Goal: Communication & Community: Answer question/provide support

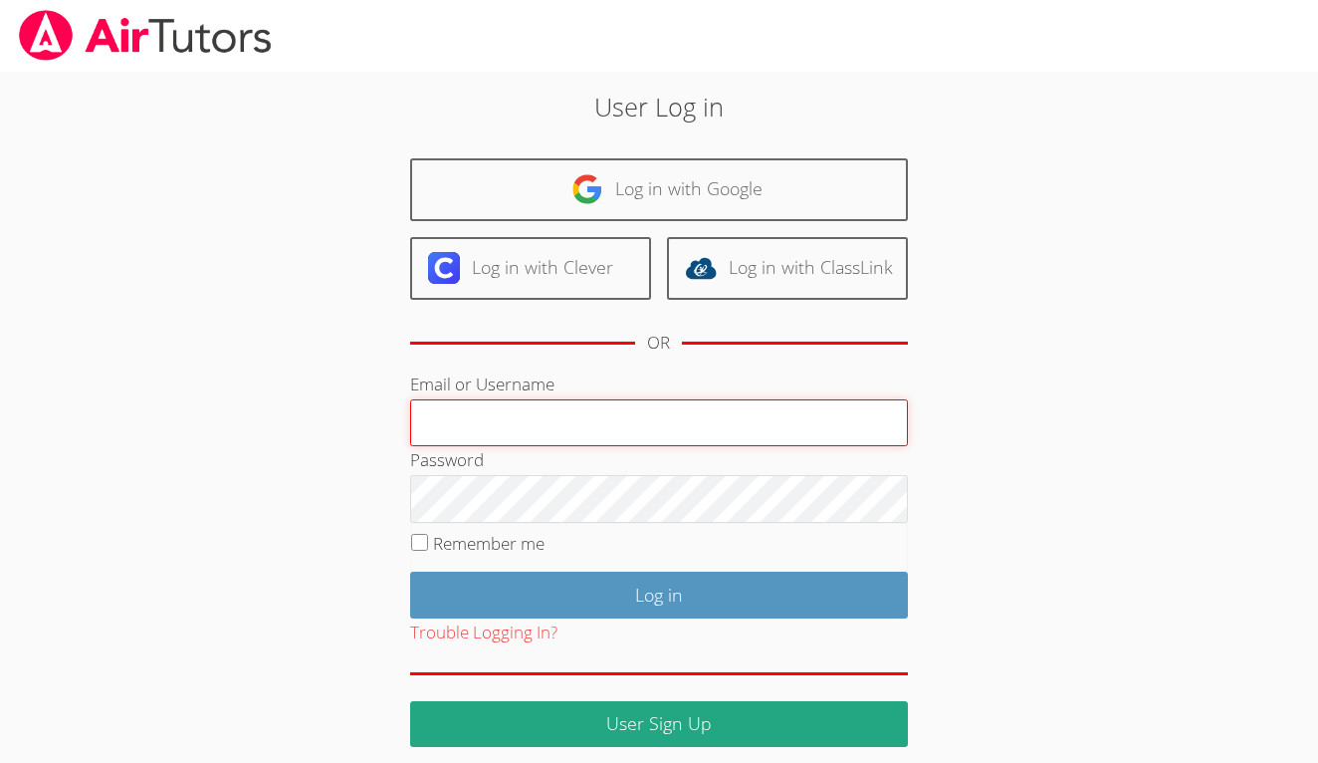
type input "[EMAIL_ADDRESS][DOMAIN_NAME]"
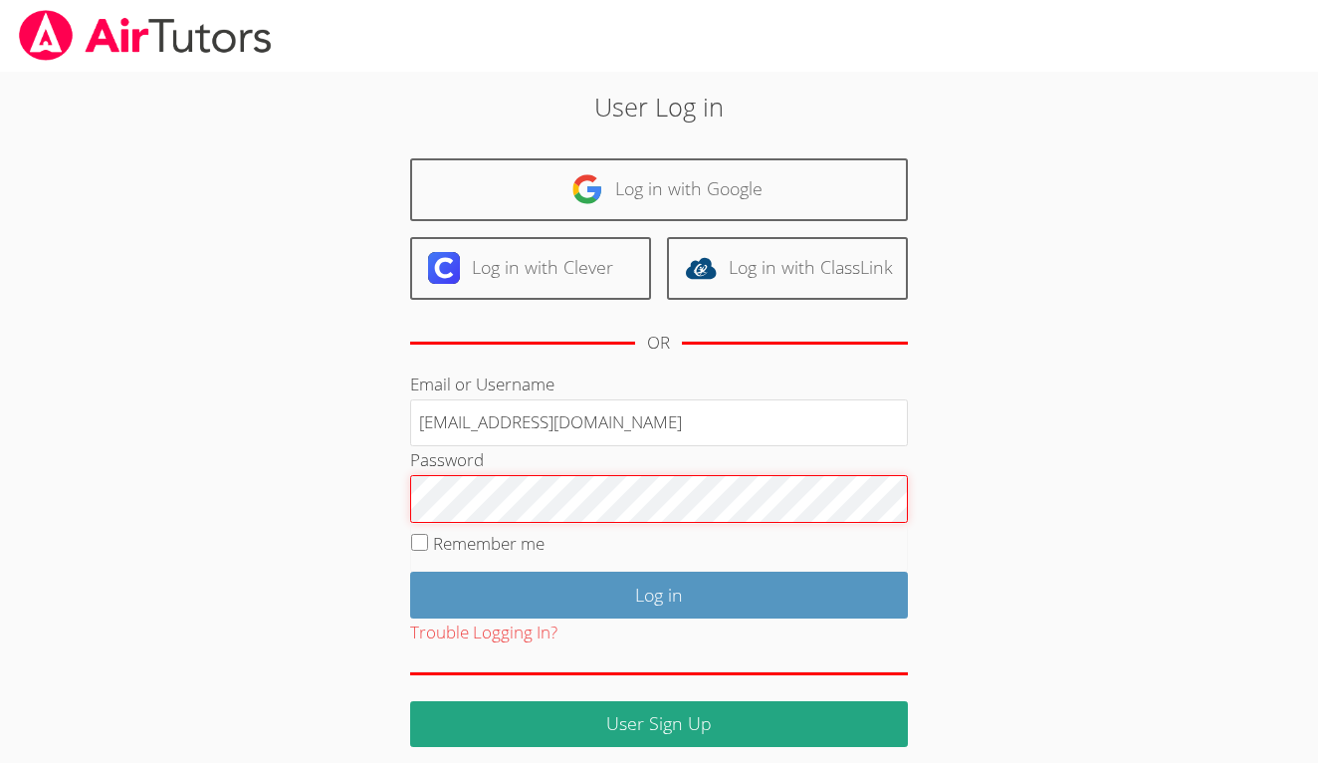
click at [658, 591] on input "Log in" at bounding box center [659, 594] width 498 height 47
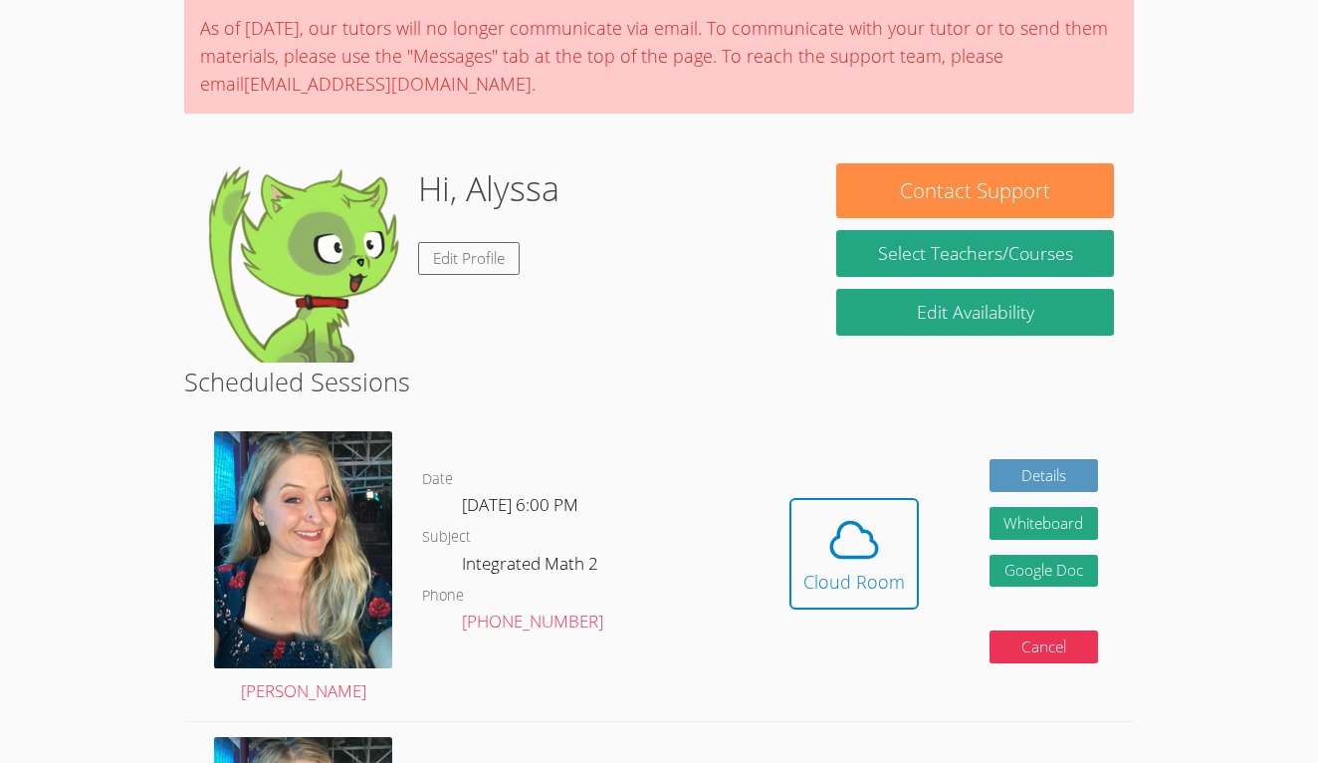
scroll to position [197, 0]
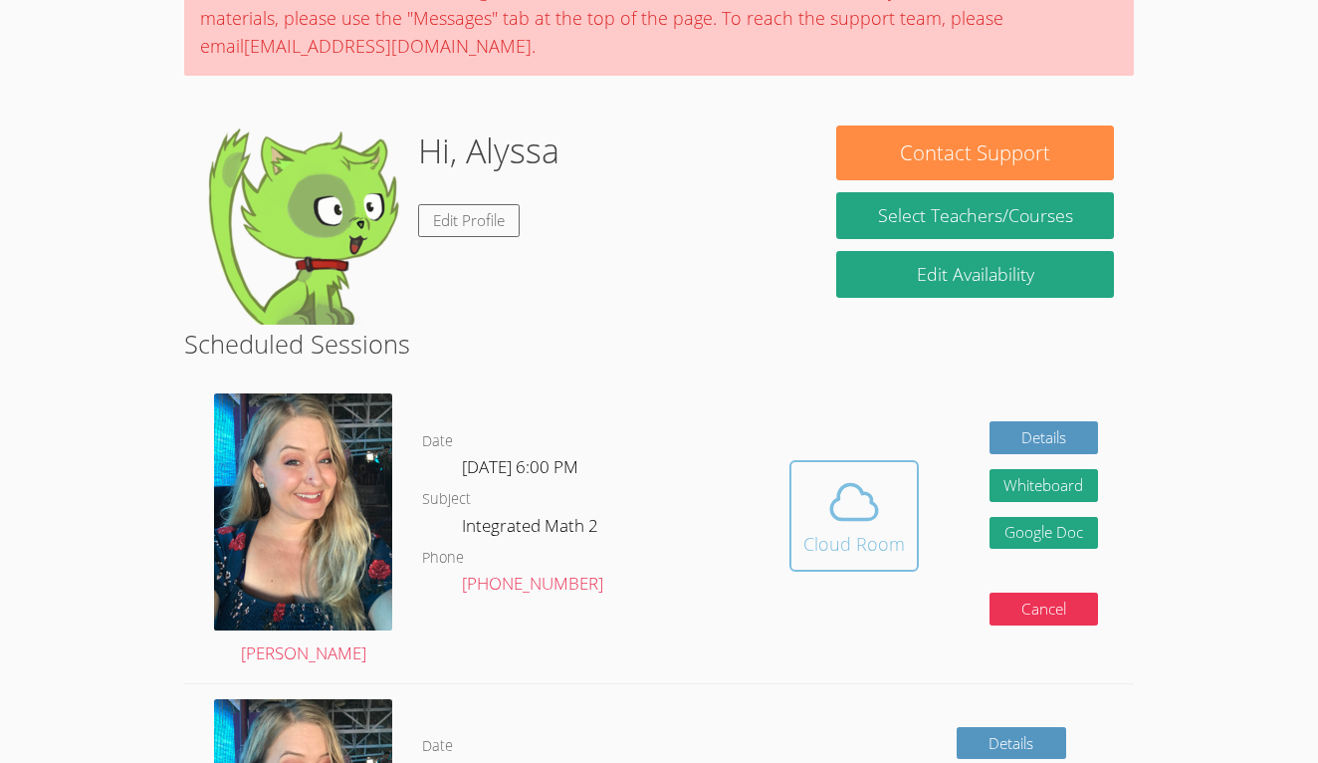
click at [850, 523] on icon at bounding box center [854, 502] width 56 height 56
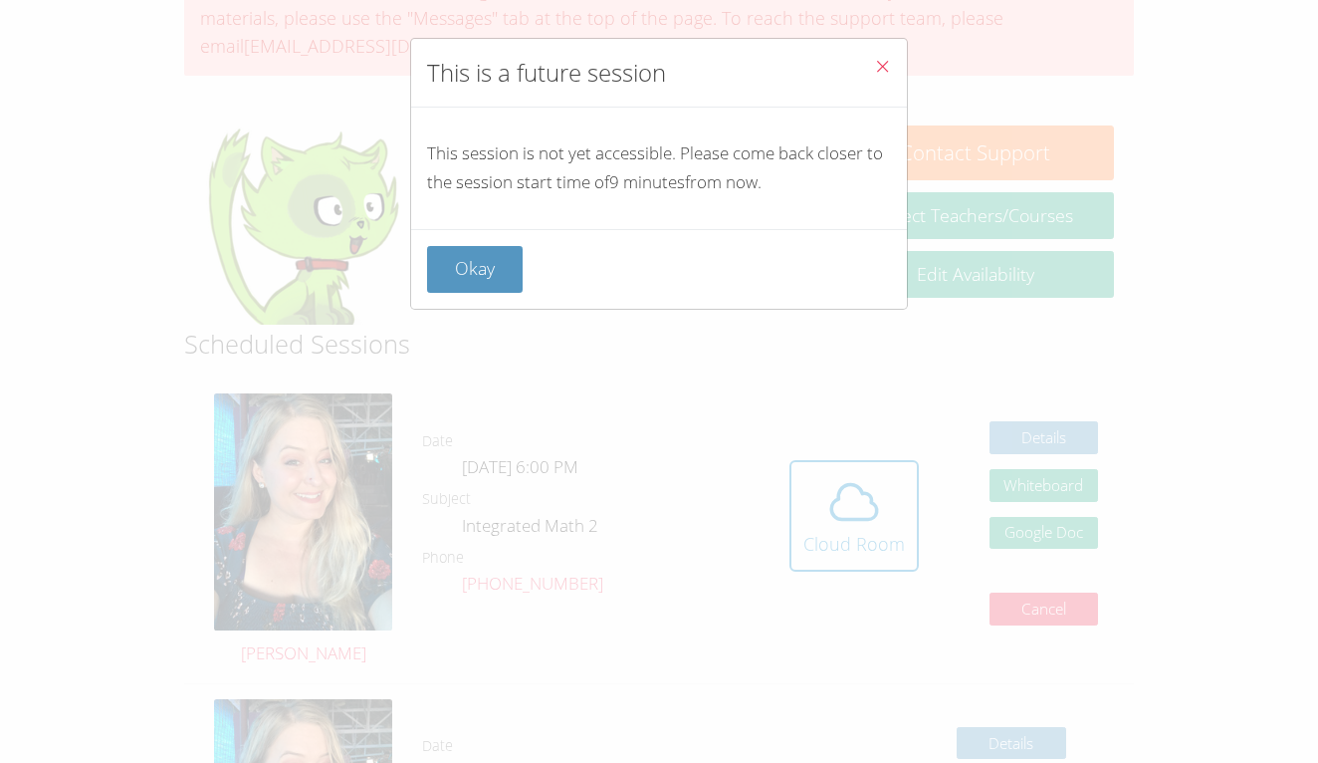
click at [877, 67] on icon "Close" at bounding box center [882, 66] width 17 height 17
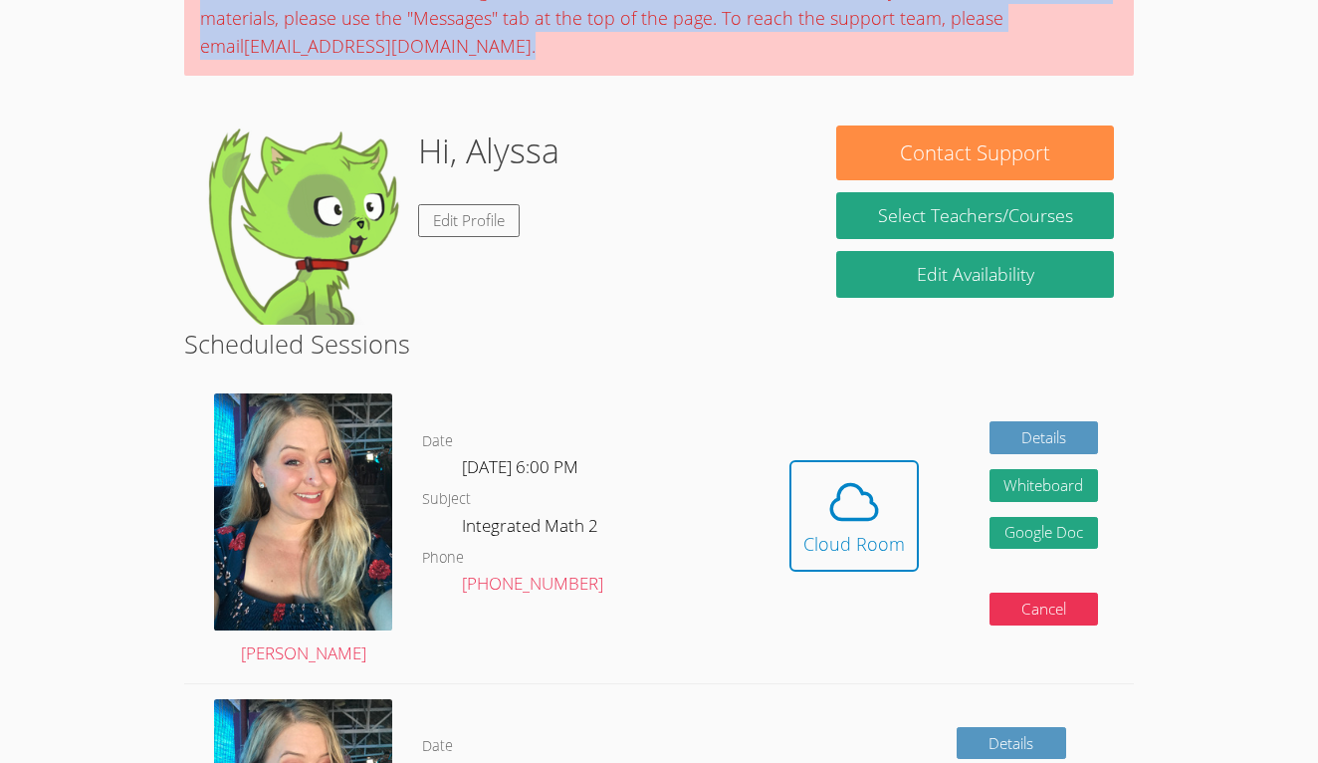
drag, startPoint x: 814, startPoint y: 59, endPoint x: 793, endPoint y: -62, distance: 122.2
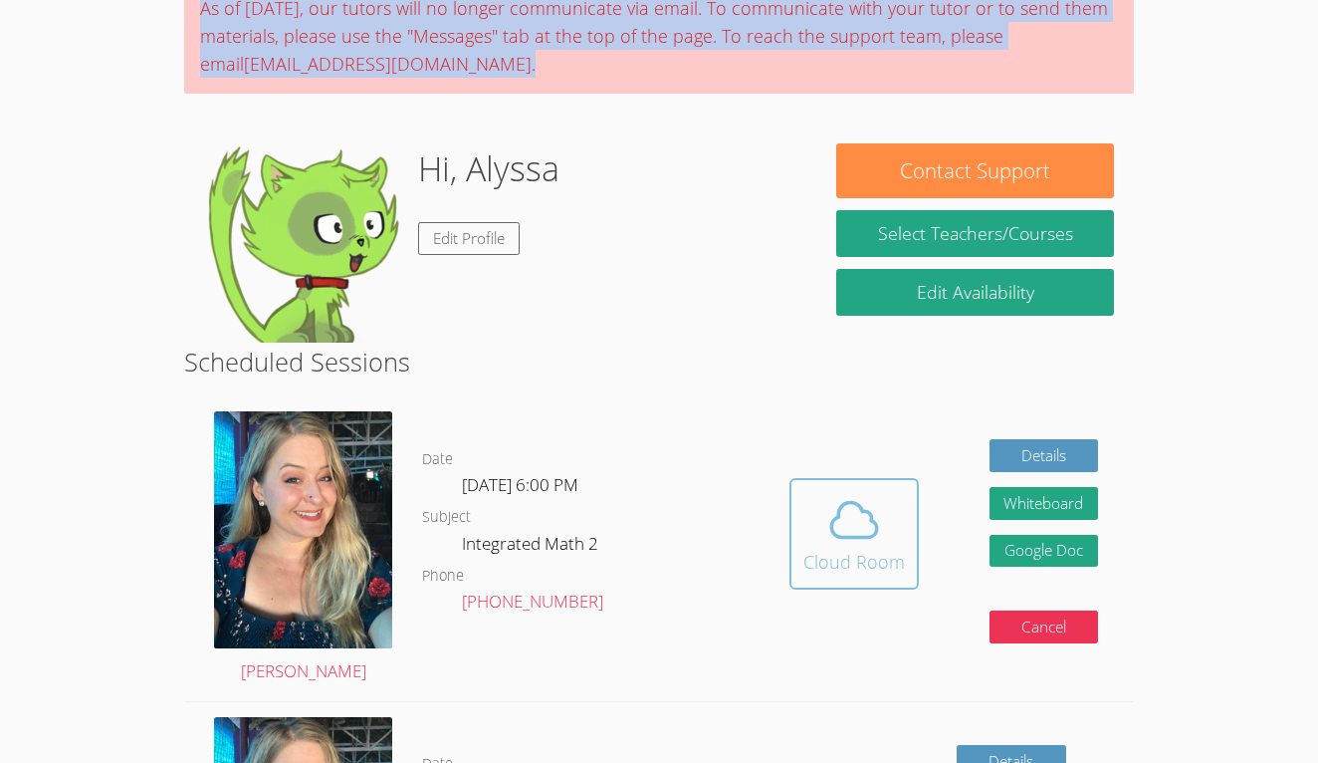
click at [827, 508] on icon at bounding box center [854, 520] width 56 height 56
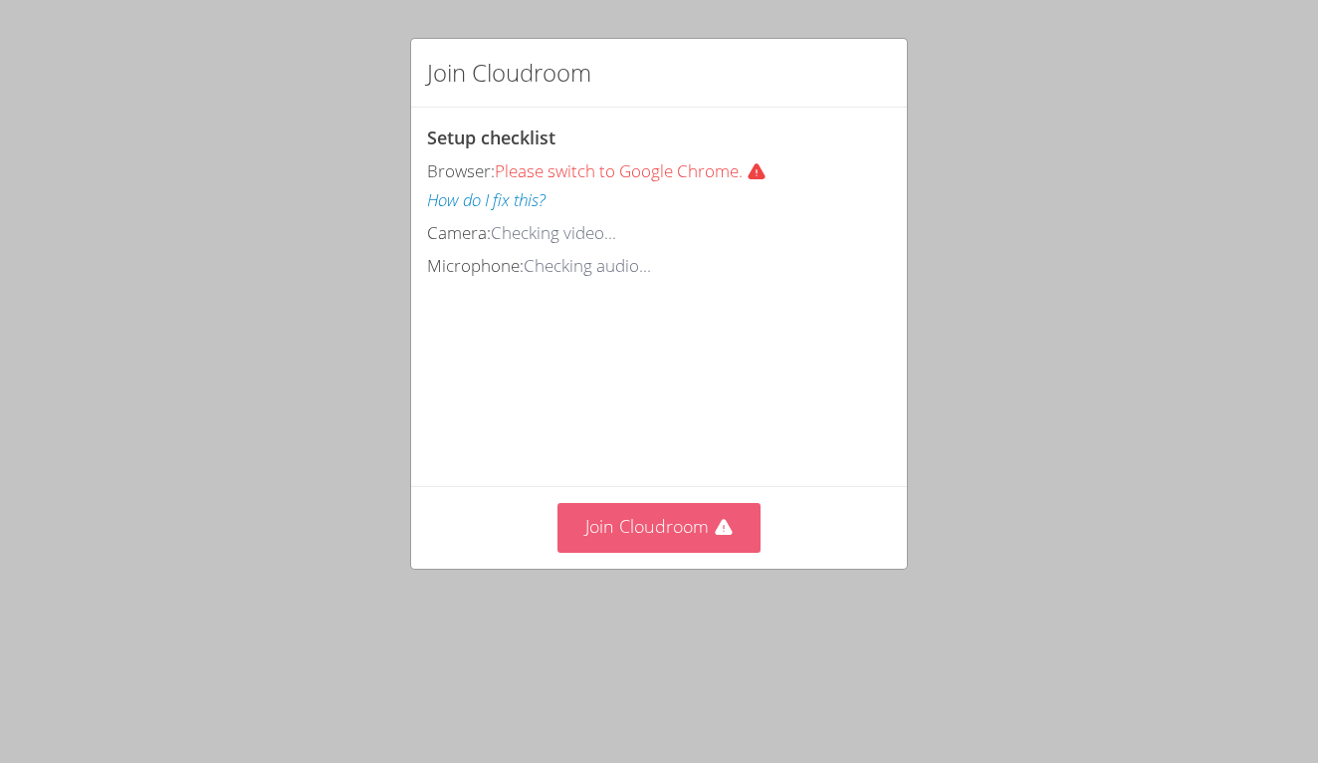
click at [708, 520] on button "Join Cloudroom" at bounding box center [659, 527] width 204 height 49
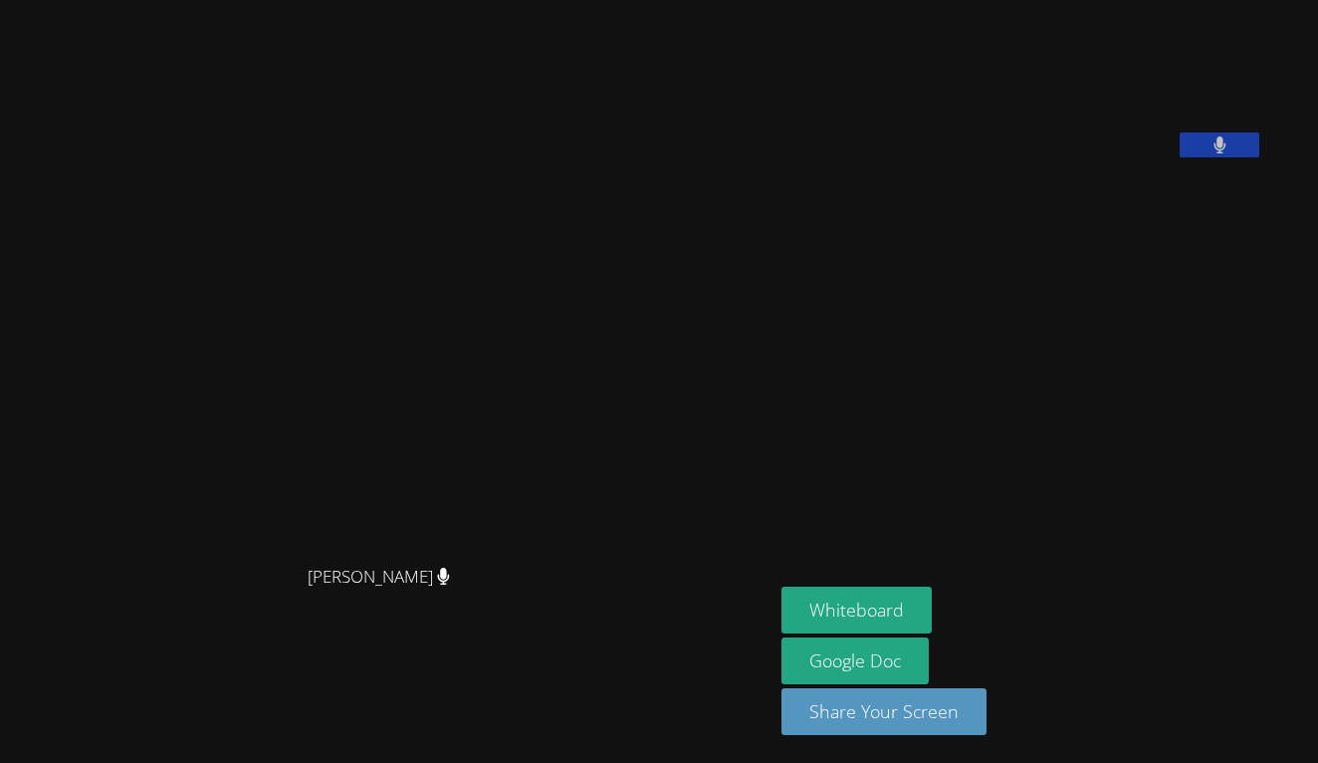
click at [1180, 157] on button at bounding box center [1220, 144] width 80 height 25
click at [1209, 153] on icon at bounding box center [1219, 144] width 21 height 17
click at [1180, 157] on button at bounding box center [1220, 144] width 80 height 25
click at [1209, 153] on icon at bounding box center [1219, 144] width 21 height 17
click at [1180, 157] on button at bounding box center [1220, 144] width 80 height 25
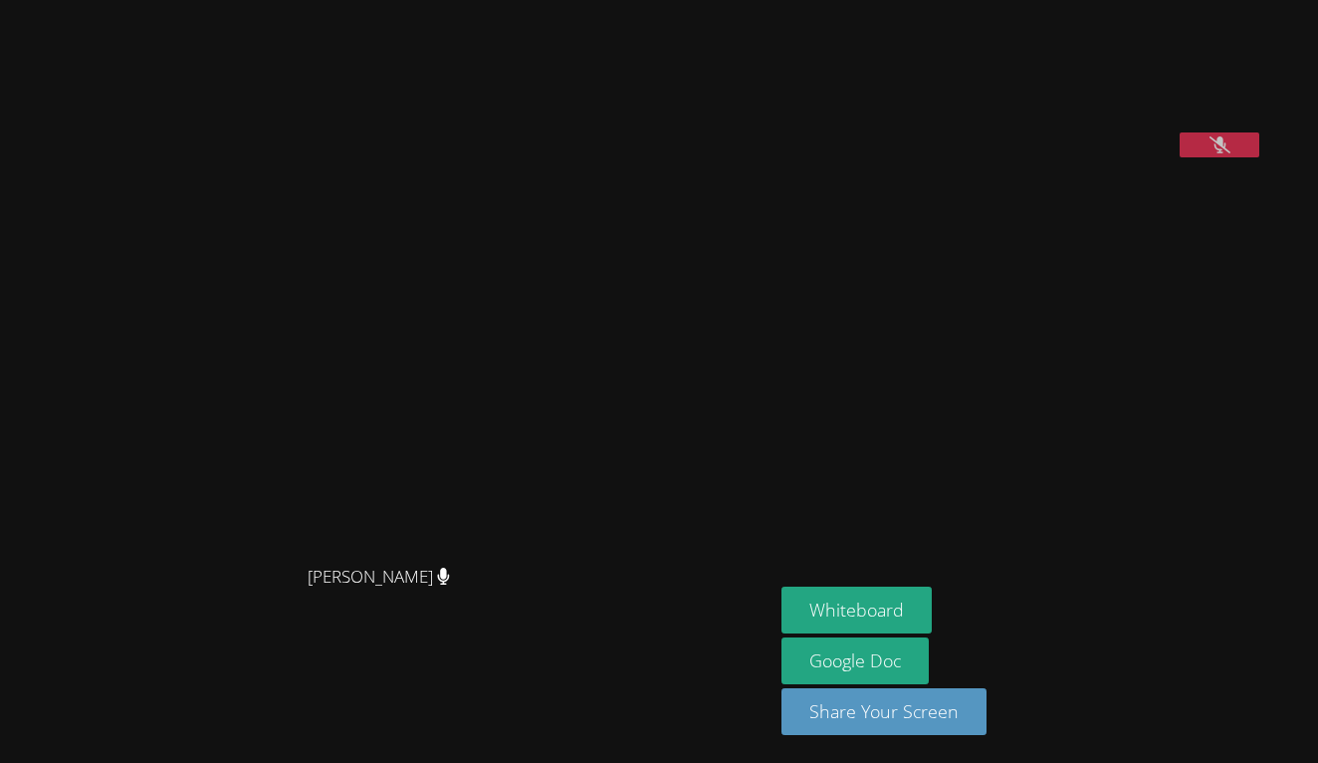
click at [1209, 153] on icon at bounding box center [1219, 144] width 21 height 17
click at [773, 584] on aside "[PERSON_NAME] Whiteboard Google Doc Share Your Screen" at bounding box center [1022, 381] width 498 height 763
click at [781, 599] on button "Whiteboard" at bounding box center [856, 609] width 150 height 47
click at [947, 583] on aside "[PERSON_NAME] Whiteboard Google Doc Share Your Screen" at bounding box center [1022, 381] width 498 height 763
click at [1254, 157] on button at bounding box center [1220, 144] width 80 height 25
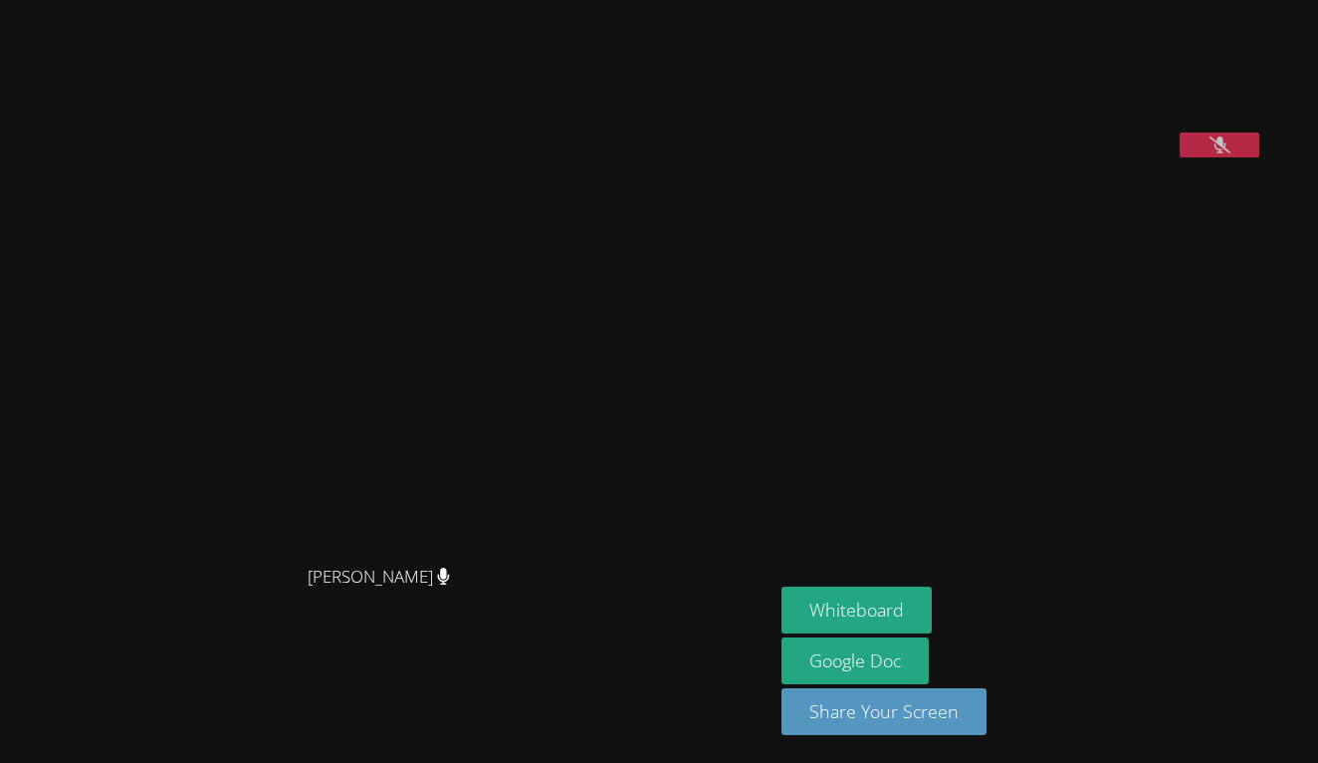
click at [1254, 157] on button at bounding box center [1220, 144] width 80 height 25
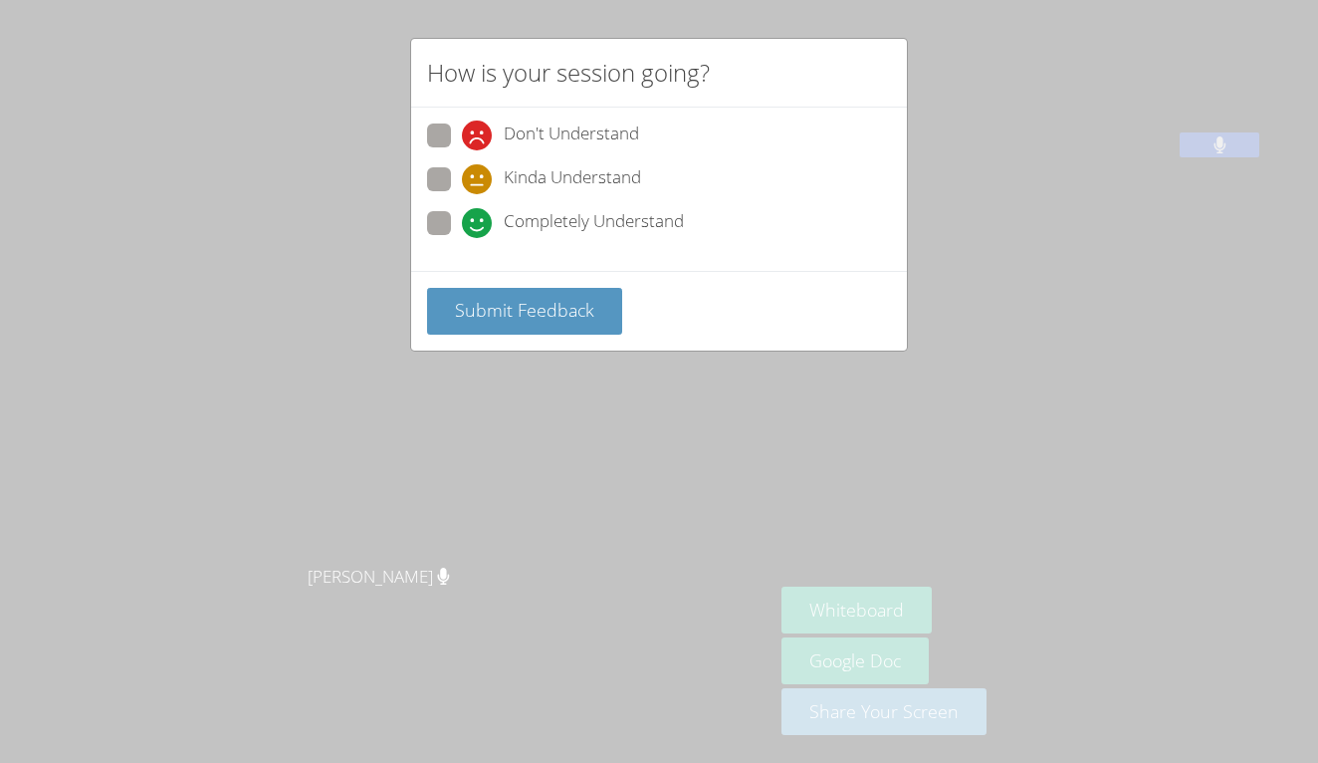
click at [444, 190] on label "Kinda Understand" at bounding box center [534, 180] width 214 height 27
click at [462, 184] on input "Kinda Understand" at bounding box center [470, 175] width 17 height 17
radio input "true"
click at [462, 238] on span at bounding box center [462, 238] width 0 height 0
click at [462, 219] on input "Completely Understand" at bounding box center [470, 219] width 17 height 17
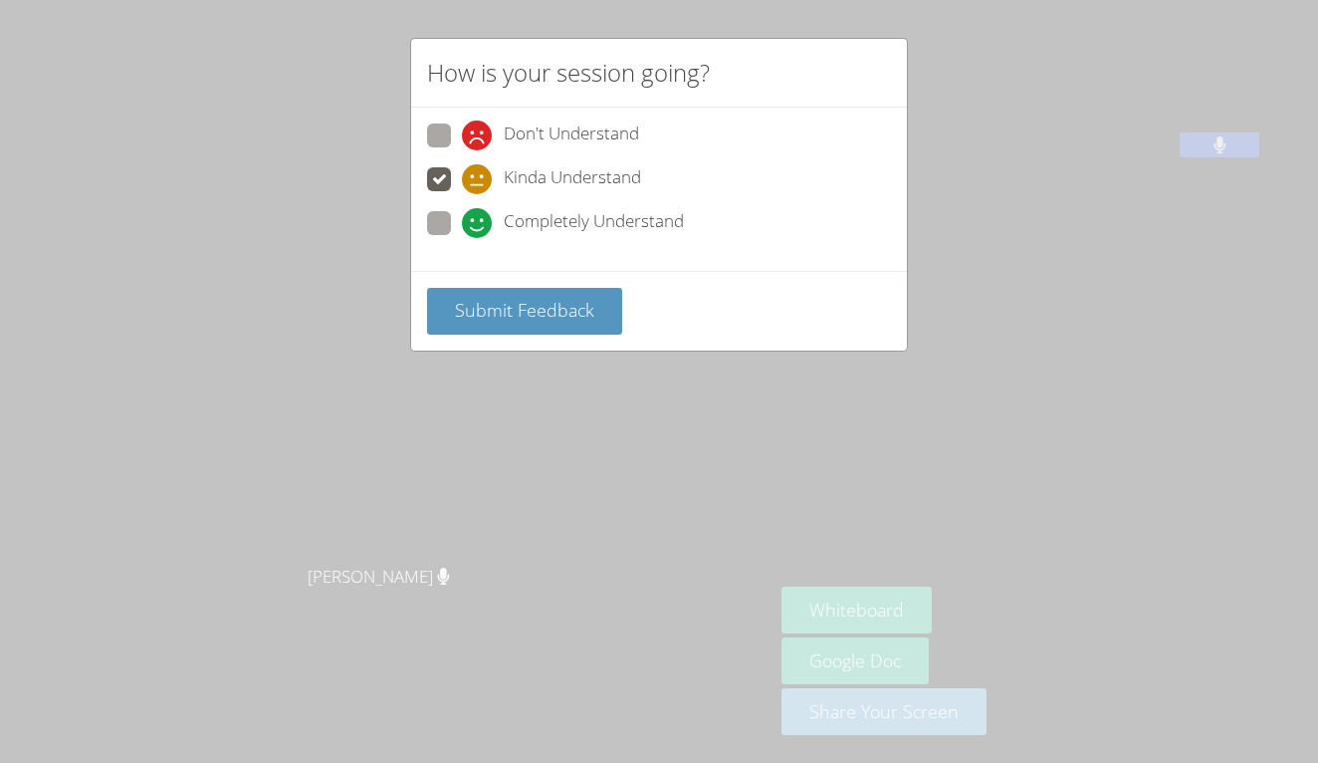
radio input "true"
click at [518, 277] on div "Submit Feedback" at bounding box center [659, 311] width 496 height 80
click at [546, 310] on span "Submit Feedback" at bounding box center [524, 310] width 139 height 24
